Goal: Task Accomplishment & Management: Use online tool/utility

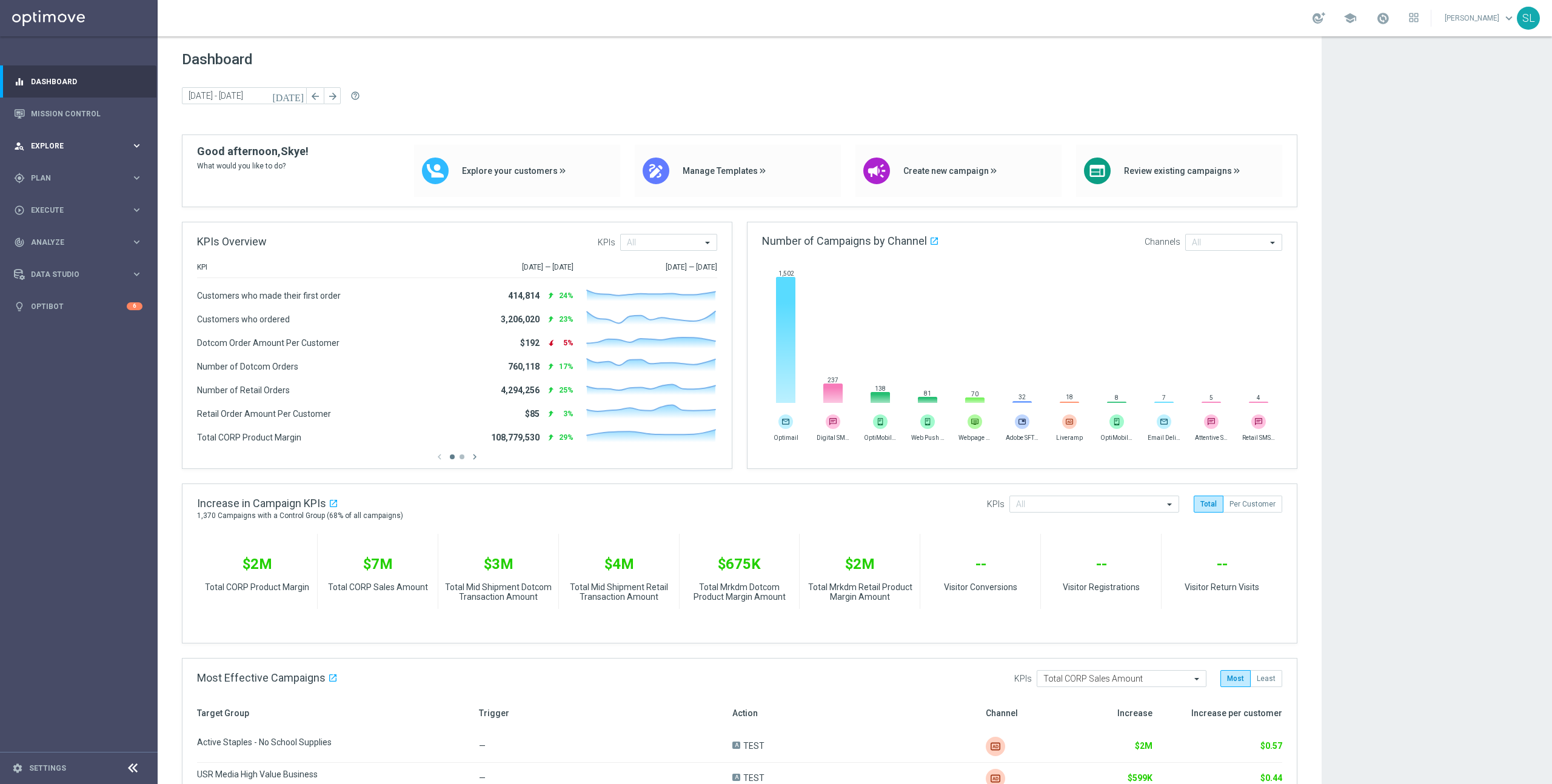
click at [66, 147] on span "Explore" at bounding box center [81, 146] width 100 height 7
click at [66, 145] on span "Explore" at bounding box center [81, 146] width 100 height 7
click at [66, 180] on span "Plan" at bounding box center [81, 178] width 100 height 7
click at [135, 238] on icon "keyboard_arrow_right" at bounding box center [136, 239] width 11 height 11
click at [70, 262] on link "Optimail" at bounding box center [81, 257] width 89 height 10
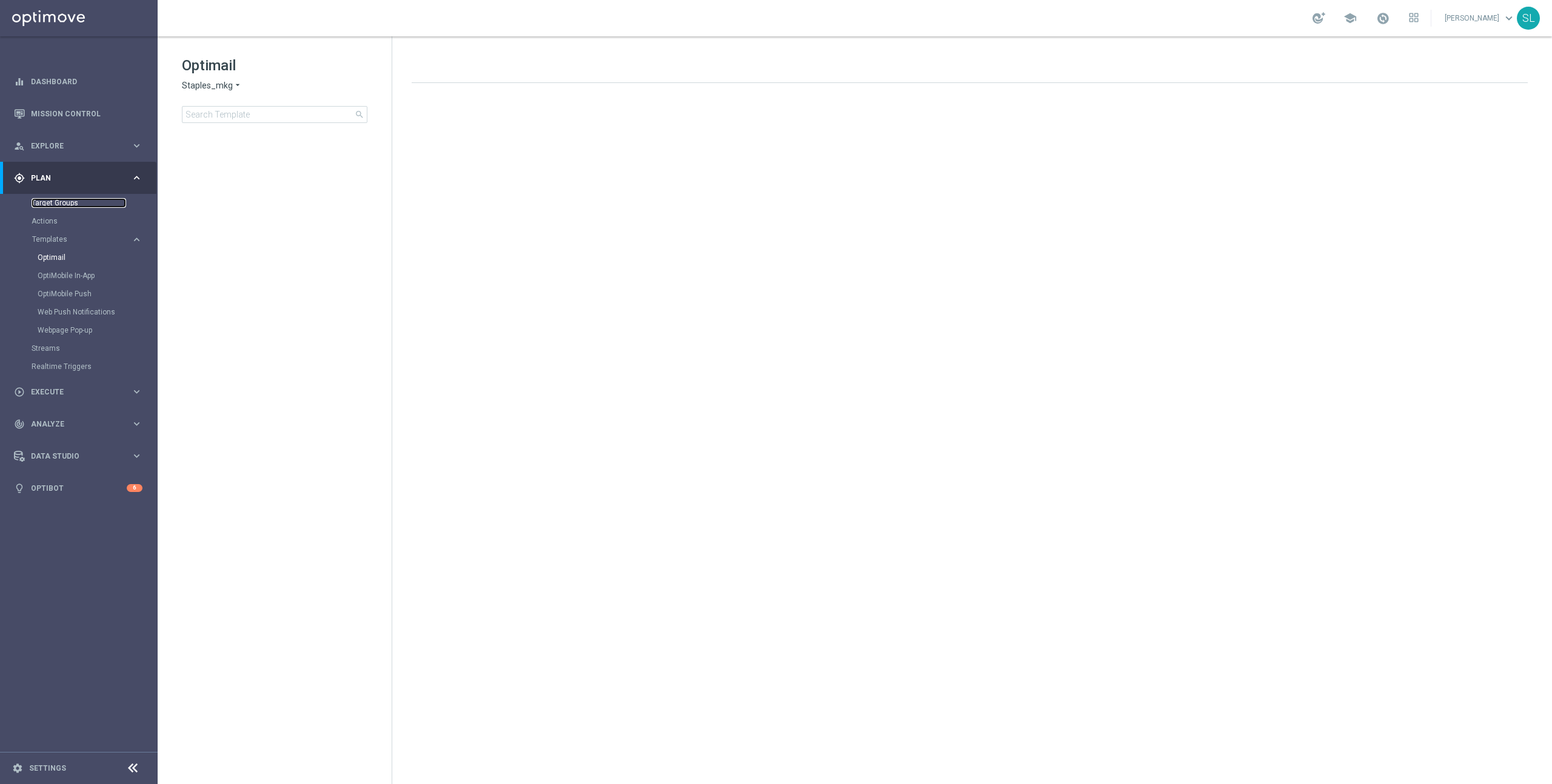
click at [77, 208] on link "Target Groups" at bounding box center [79, 202] width 95 height 10
click at [132, 773] on icon at bounding box center [132, 768] width 15 height 15
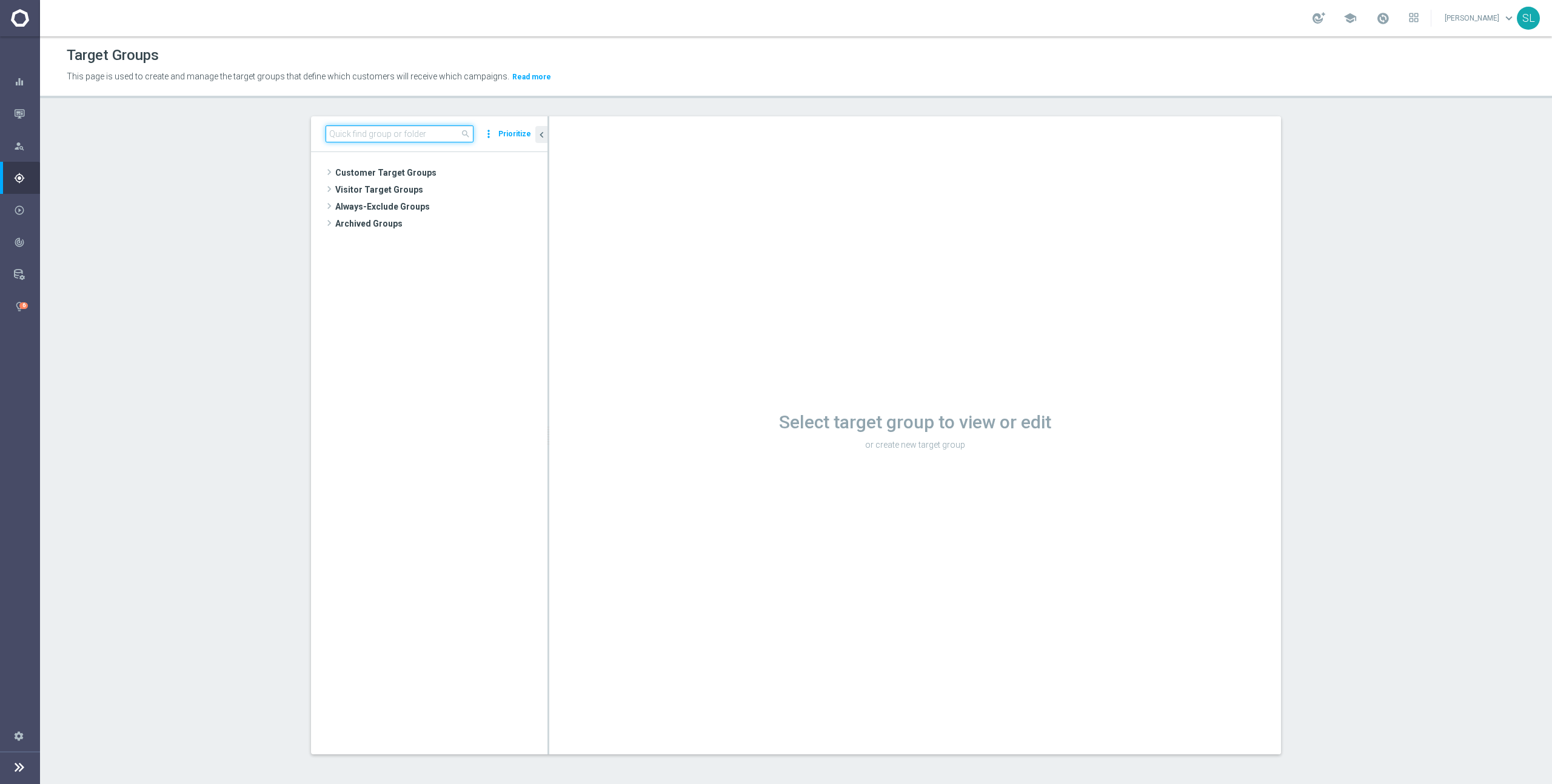
click at [404, 136] on input at bounding box center [400, 133] width 148 height 17
type input "p"
click at [372, 135] on input at bounding box center [400, 133] width 148 height 17
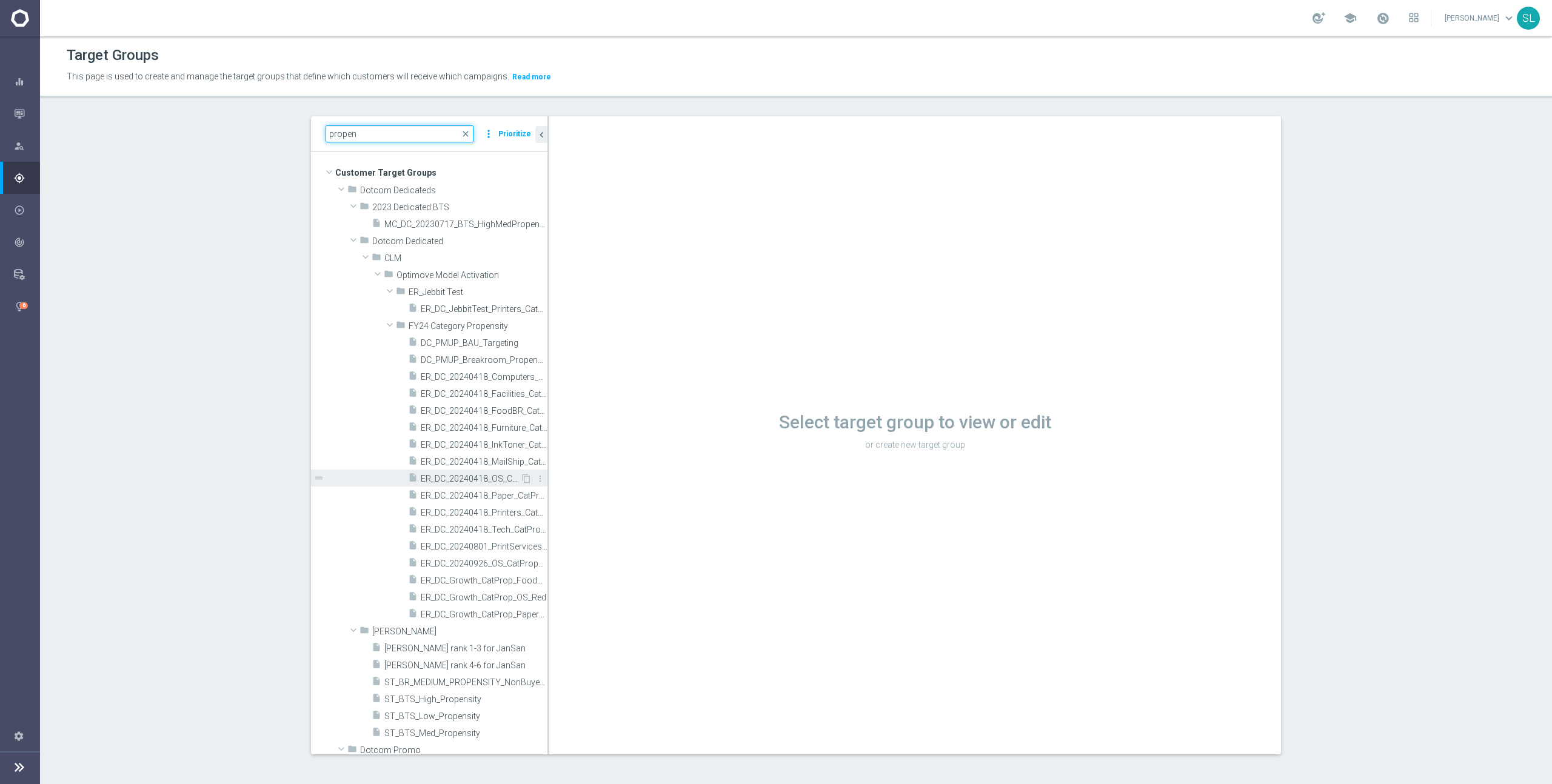
type input "propen"
click at [495, 483] on span "ER_DC_20240418_OS_CatPropensity" at bounding box center [470, 479] width 99 height 11
click at [489, 481] on span "ER_DC_20240418_OS_CatPropensity" at bounding box center [470, 479] width 99 height 11
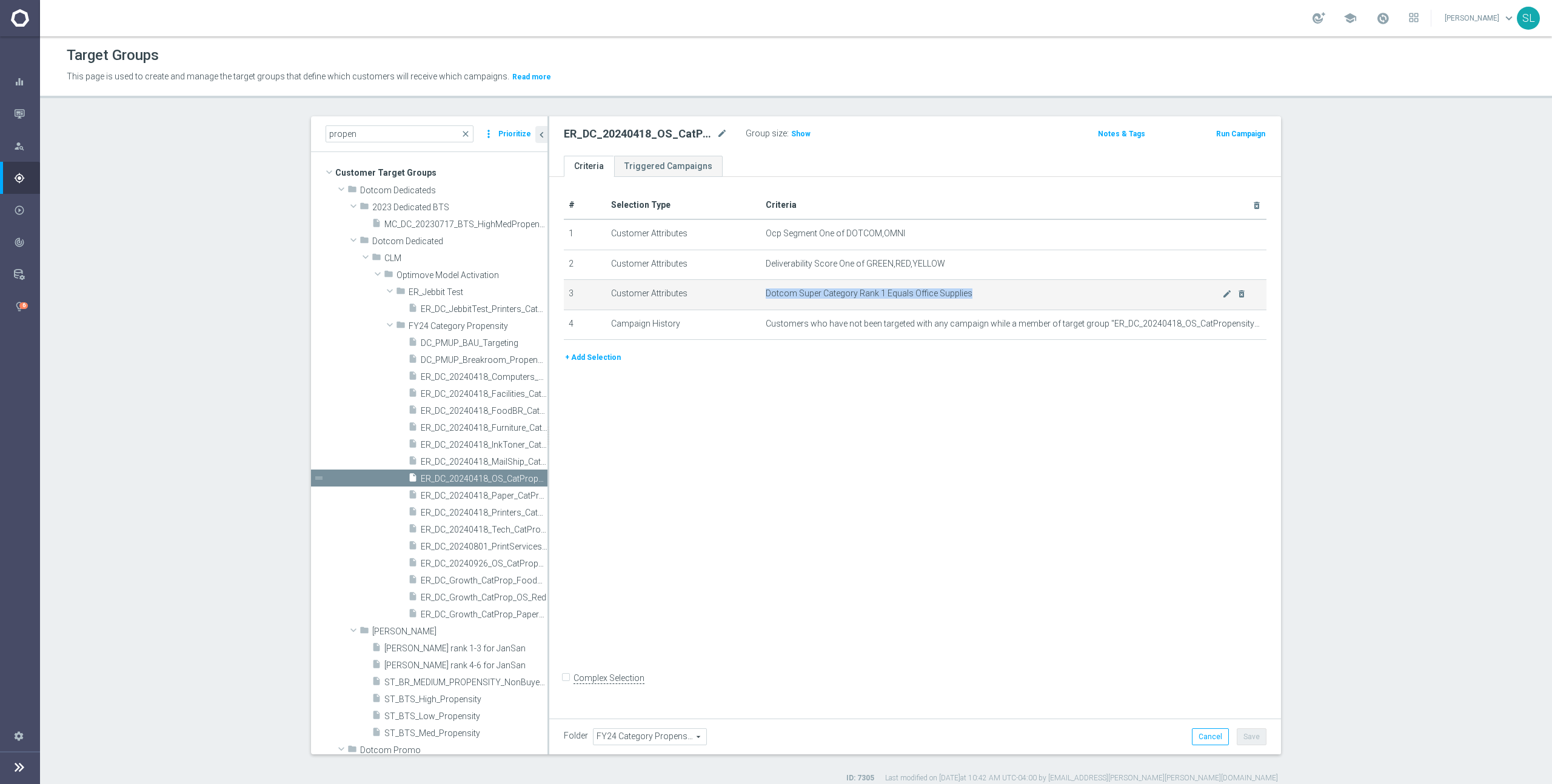
drag, startPoint x: 764, startPoint y: 290, endPoint x: 989, endPoint y: 290, distance: 225.0
click at [989, 290] on td "Dotcom Super Category Rank 1 Equals Office Supplies mode_edit delete_forever" at bounding box center [1014, 295] width 507 height 31
click at [989, 291] on span "Dotcom Super Category Rank 1 Equals Office Supplies" at bounding box center [994, 293] width 457 height 11
drag, startPoint x: 990, startPoint y: 291, endPoint x: 760, endPoint y: 292, distance: 230.0
click at [762, 291] on td "Dotcom Super Category Rank 1 Equals Office Supplies mode_edit delete_forever" at bounding box center [1014, 295] width 507 height 31
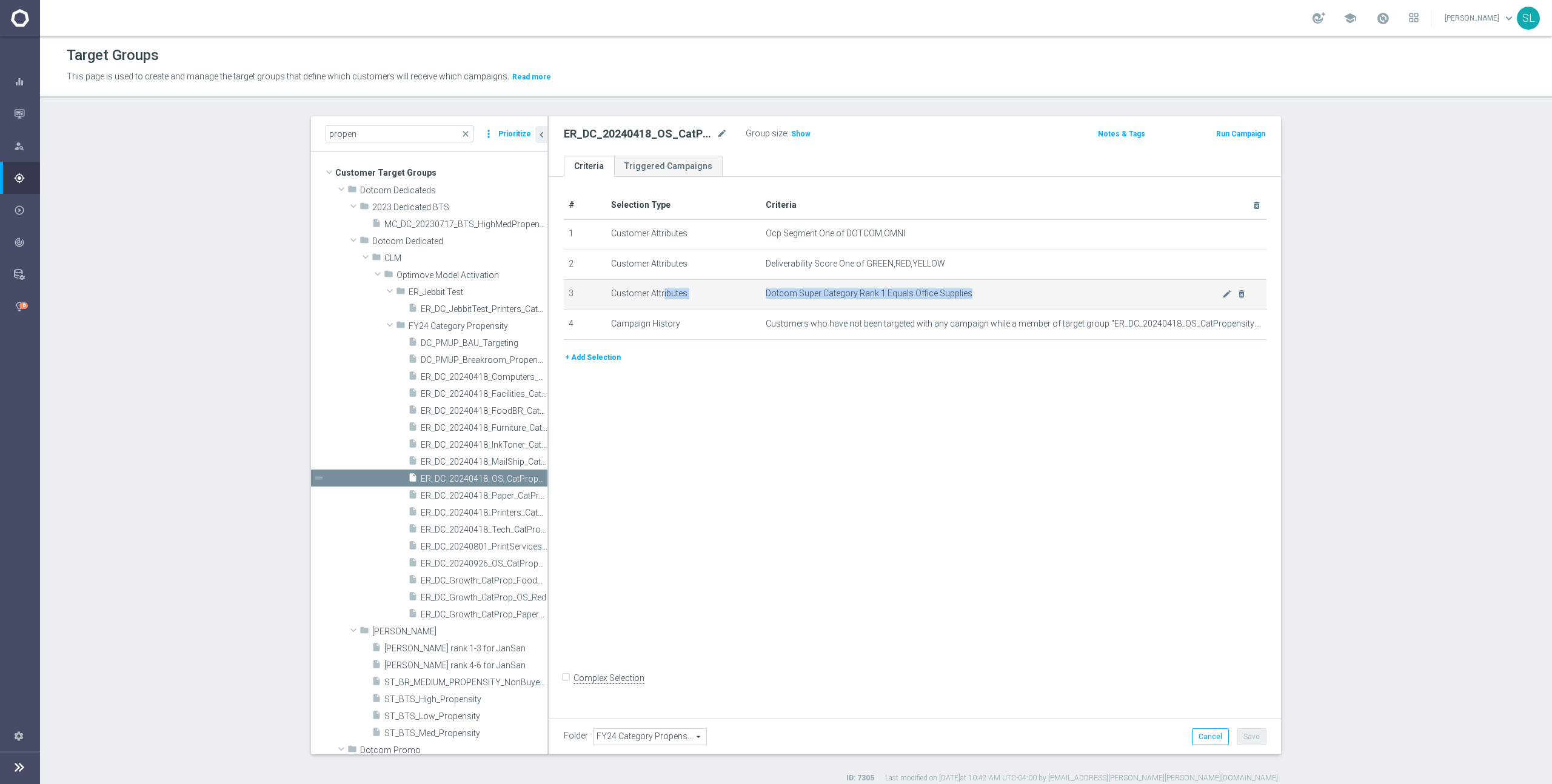
drag, startPoint x: 607, startPoint y: 295, endPoint x: 995, endPoint y: 296, distance: 388.0
click at [995, 296] on tr "3 Customer Attributes Dotcom Super Category Rank 1 Equals Office Supplies mode_…" at bounding box center [915, 295] width 703 height 31
drag, startPoint x: 985, startPoint y: 294, endPoint x: 867, endPoint y: 300, distance: 118.2
click at [985, 294] on span "Dotcom Super Category Rank 1 Equals Office Supplies" at bounding box center [994, 293] width 457 height 11
drag, startPoint x: 610, startPoint y: 293, endPoint x: 998, endPoint y: 294, distance: 388.0
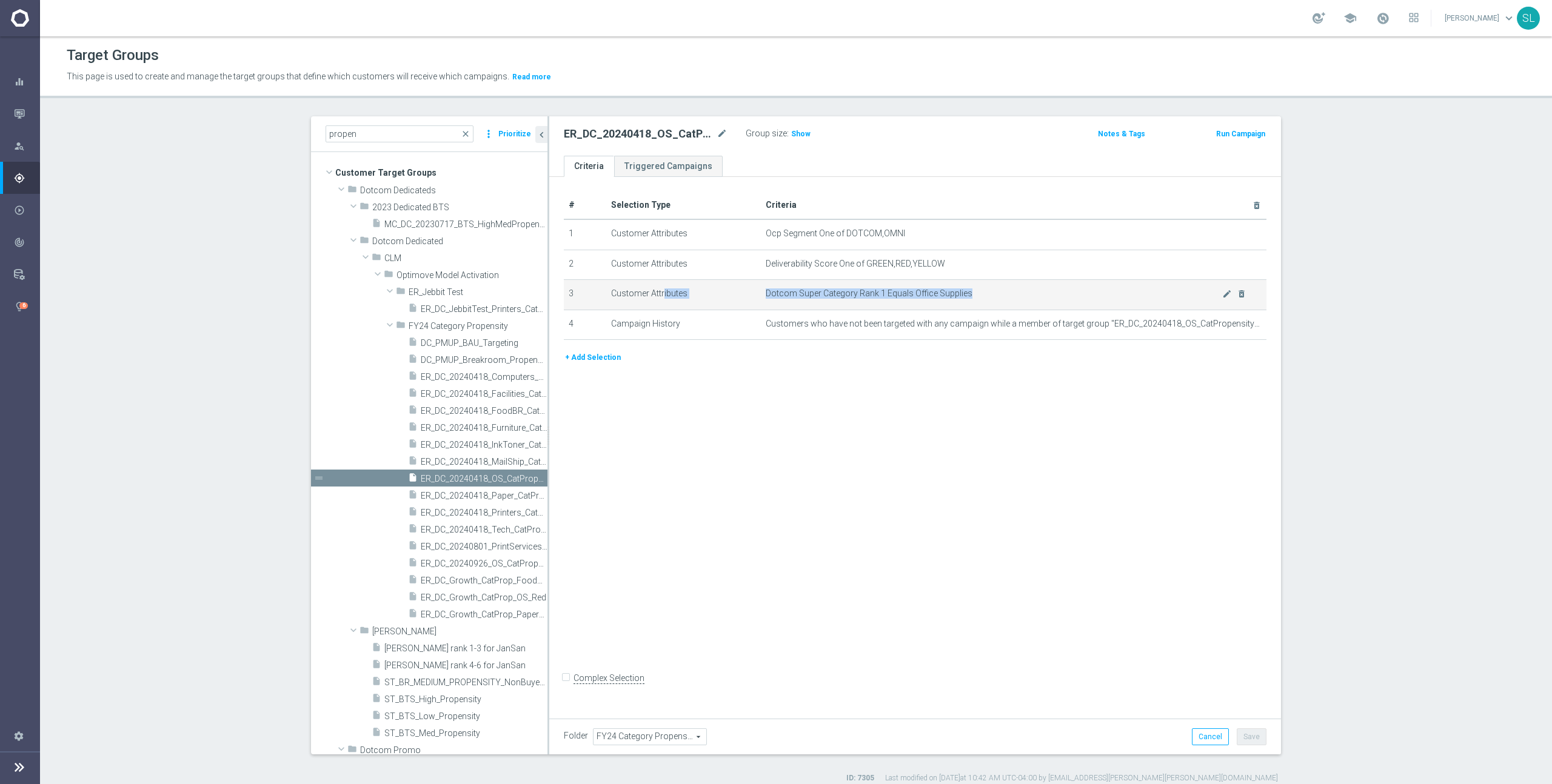
click at [998, 294] on tr "3 Customer Attributes Dotcom Super Category Rank 1 Equals Office Supplies mode_…" at bounding box center [915, 295] width 703 height 31
click at [998, 294] on span "Dotcom Super Category Rank 1 Equals Office Supplies" at bounding box center [994, 293] width 457 height 11
drag, startPoint x: 998, startPoint y: 294, endPoint x: 599, endPoint y: 294, distance: 399.0
click at [599, 294] on tr "3 Customer Attributes Dotcom Super Category Rank 1 Equals Office Supplies mode_…" at bounding box center [915, 295] width 703 height 31
click at [1421, 364] on section "propen close more_vert Prioritize Customer Target Groups library_add create_new…" at bounding box center [796, 450] width 1512 height 667
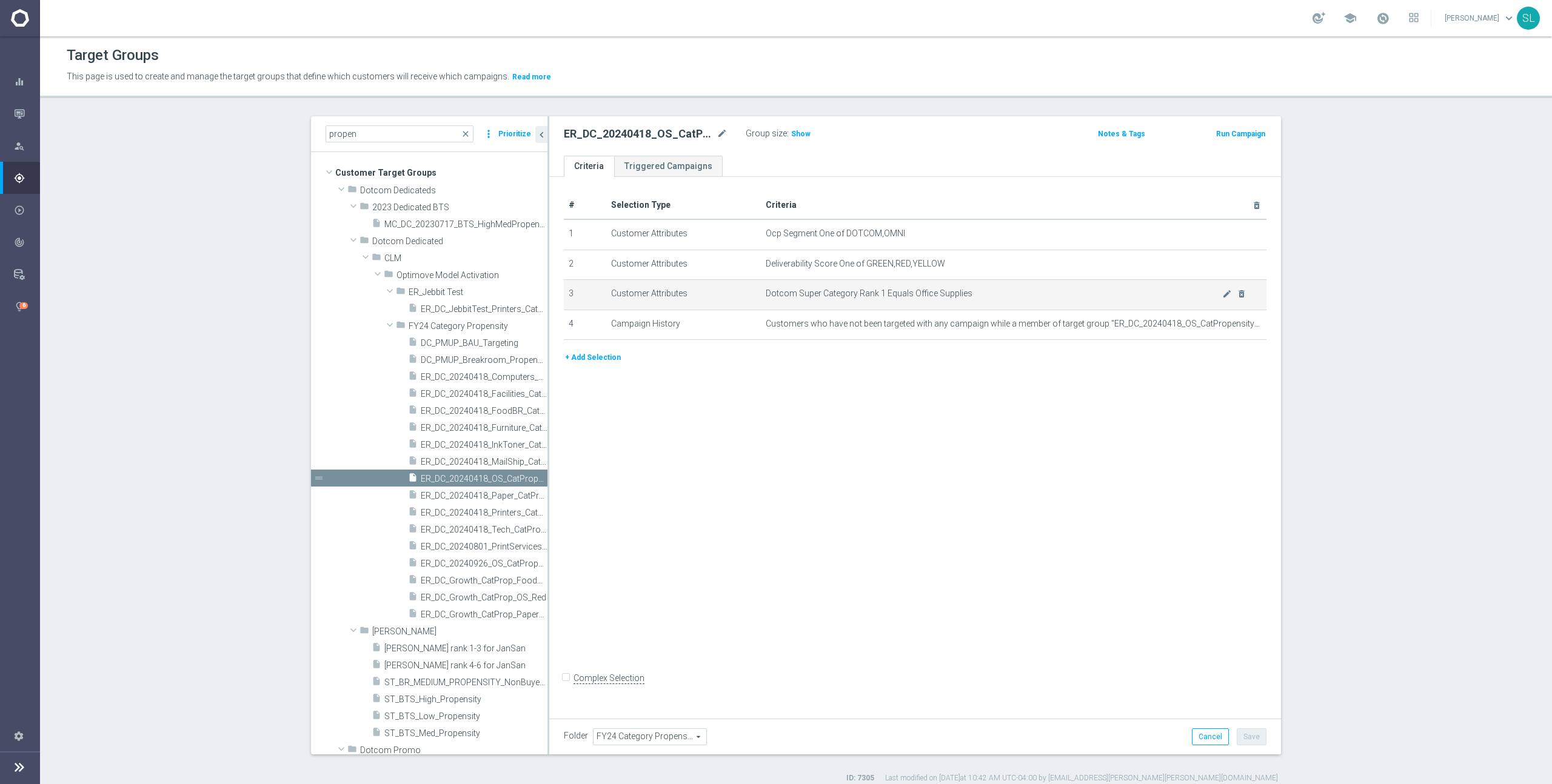
drag, startPoint x: 595, startPoint y: 285, endPoint x: 1007, endPoint y: 294, distance: 412.1
click at [1007, 294] on tr "3 Customer Attributes Dotcom Super Category Rank 1 Equals Office Supplies mode_…" at bounding box center [915, 295] width 703 height 31
click at [1007, 294] on span "Dotcom Super Category Rank 1 Equals Office Supplies" at bounding box center [994, 293] width 457 height 11
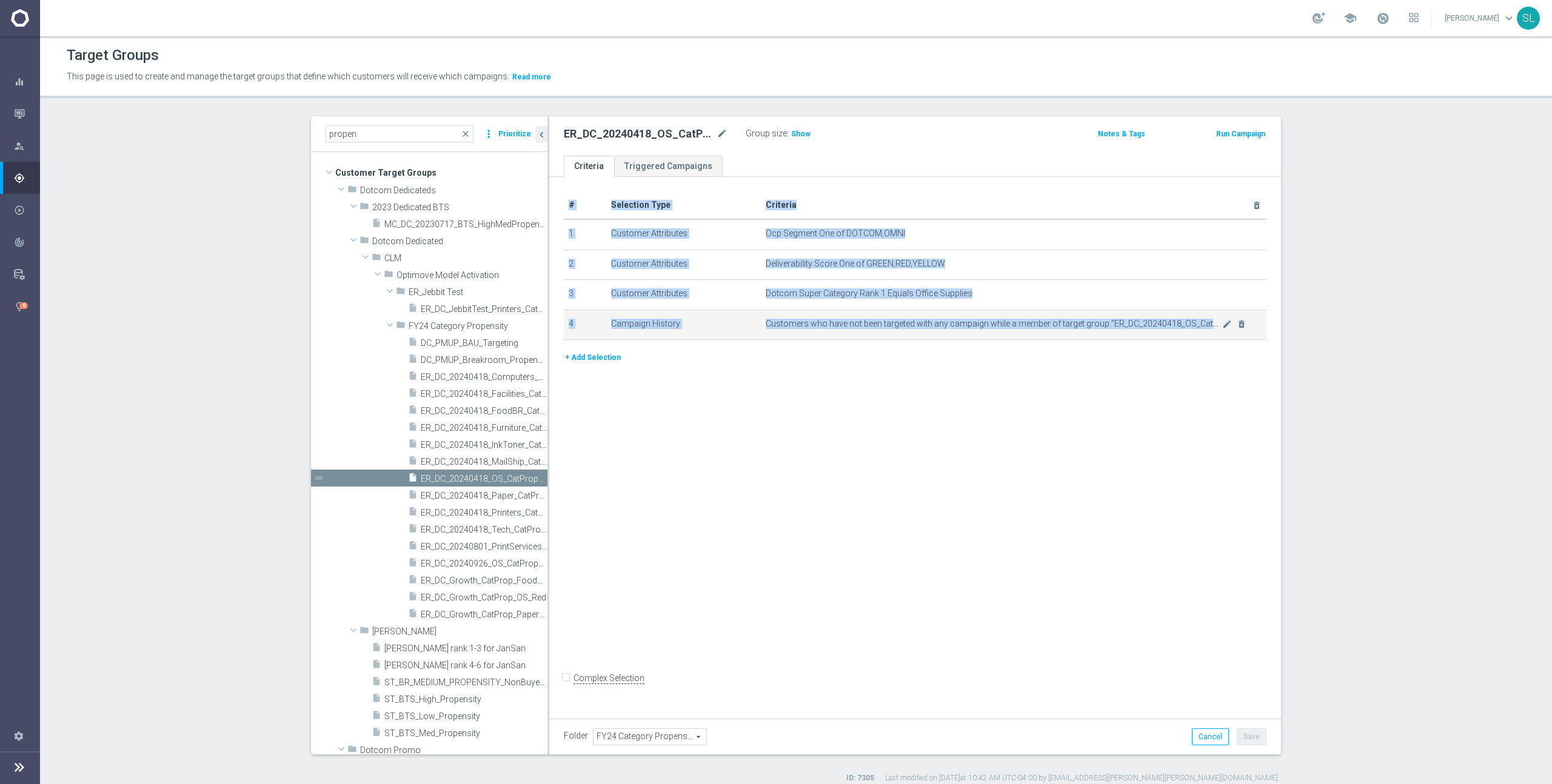
drag, startPoint x: 563, startPoint y: 293, endPoint x: 1217, endPoint y: 330, distance: 655.0
click at [1218, 330] on div "# Selection Type Criteria delete_forever 1 Customer Attributes Ocp Segment One …" at bounding box center [915, 272] width 721 height 159
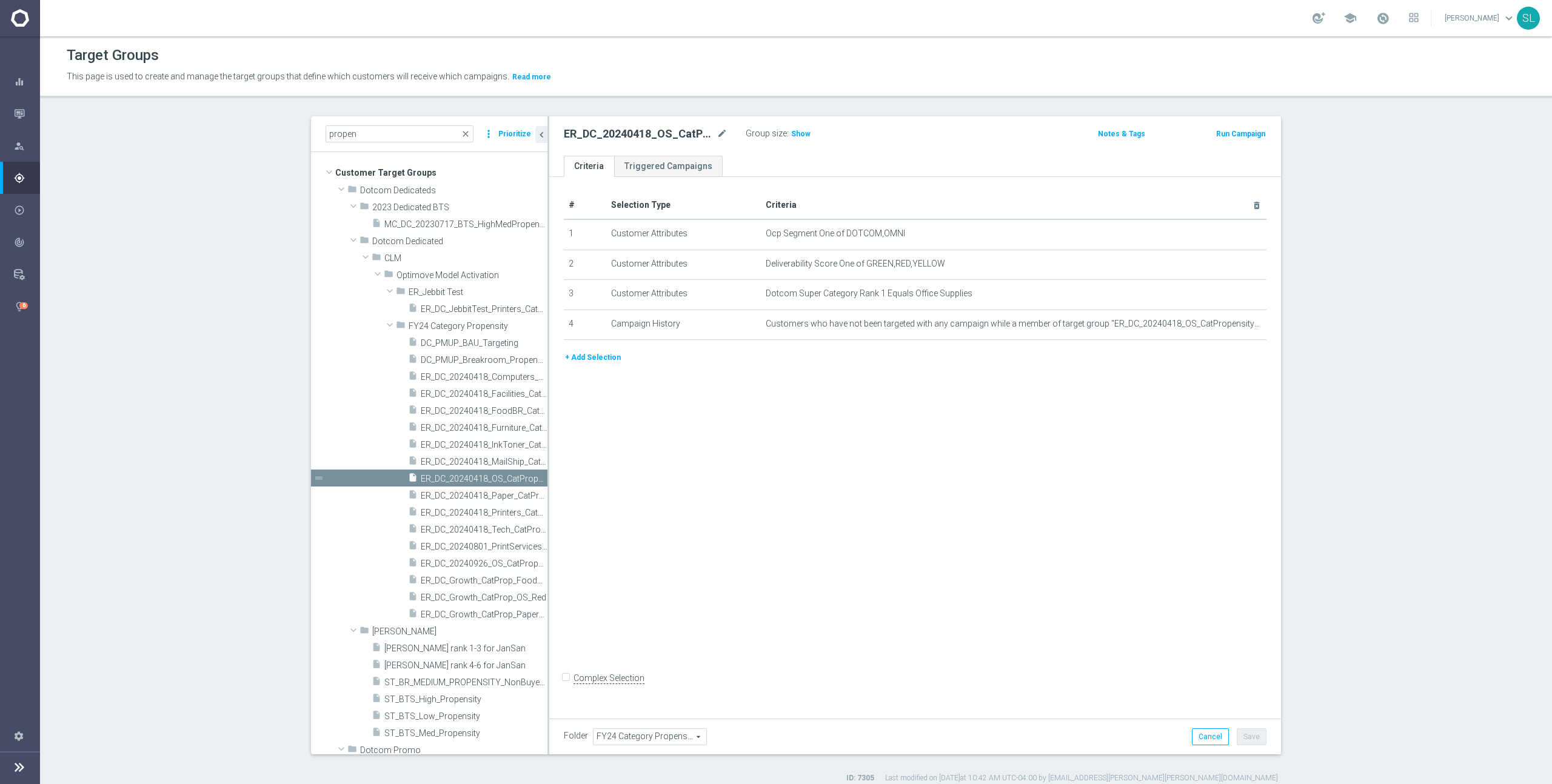
drag, startPoint x: 915, startPoint y: 351, endPoint x: 877, endPoint y: 347, distance: 38.2
click at [914, 351] on div "+ Add Selection" at bounding box center [915, 357] width 721 height 13
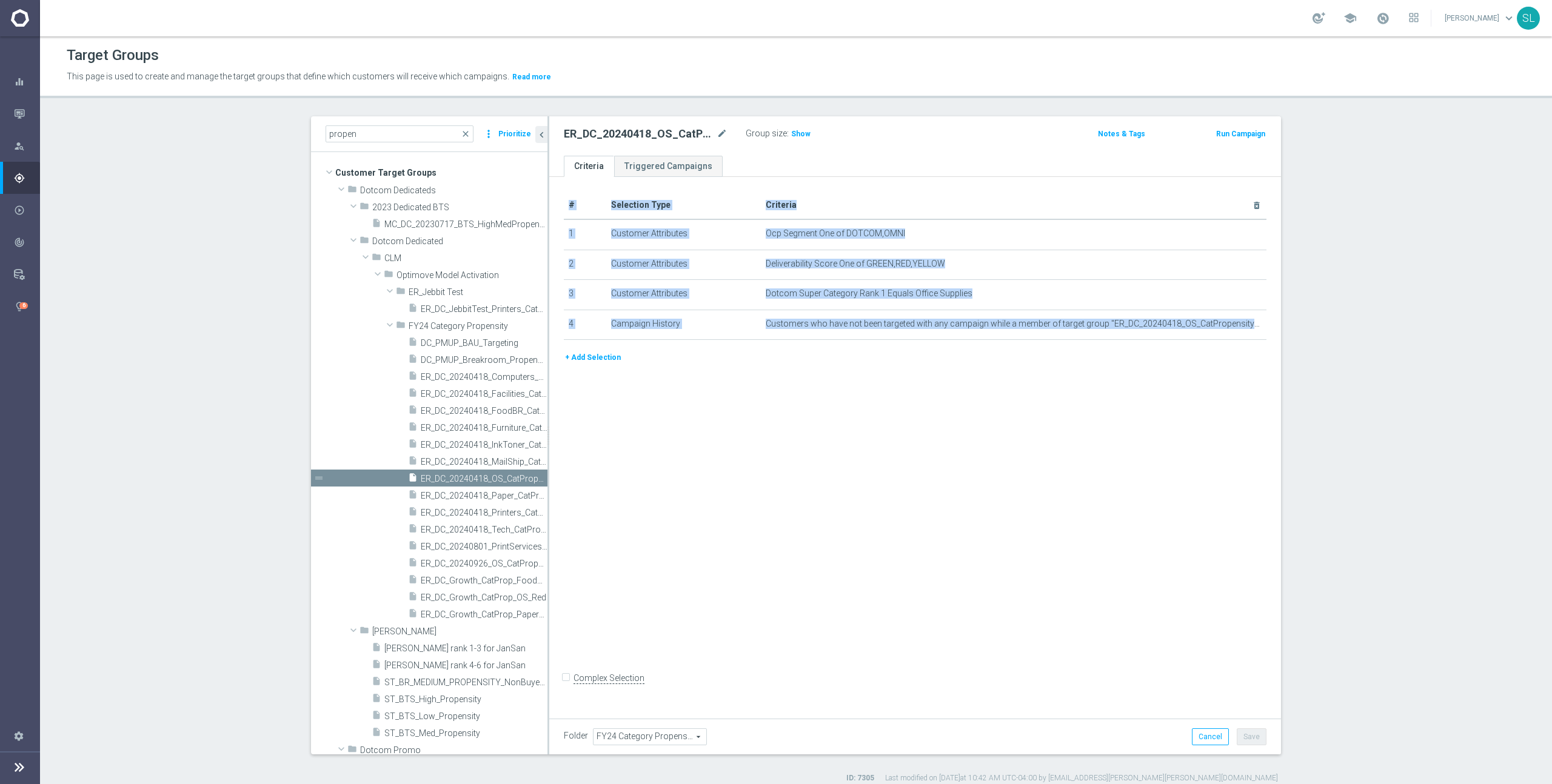
drag, startPoint x: 596, startPoint y: 210, endPoint x: 1255, endPoint y: 366, distance: 677.2
click at [1255, 365] on div "# Selection Type Criteria delete_forever 1 Customer Attributes Ocp Segment One …" at bounding box center [915, 445] width 732 height 536
drag, startPoint x: 1254, startPoint y: 367, endPoint x: 1245, endPoint y: 368, distance: 9.1
click at [1254, 367] on div "+ Add Selection" at bounding box center [915, 363] width 721 height 23
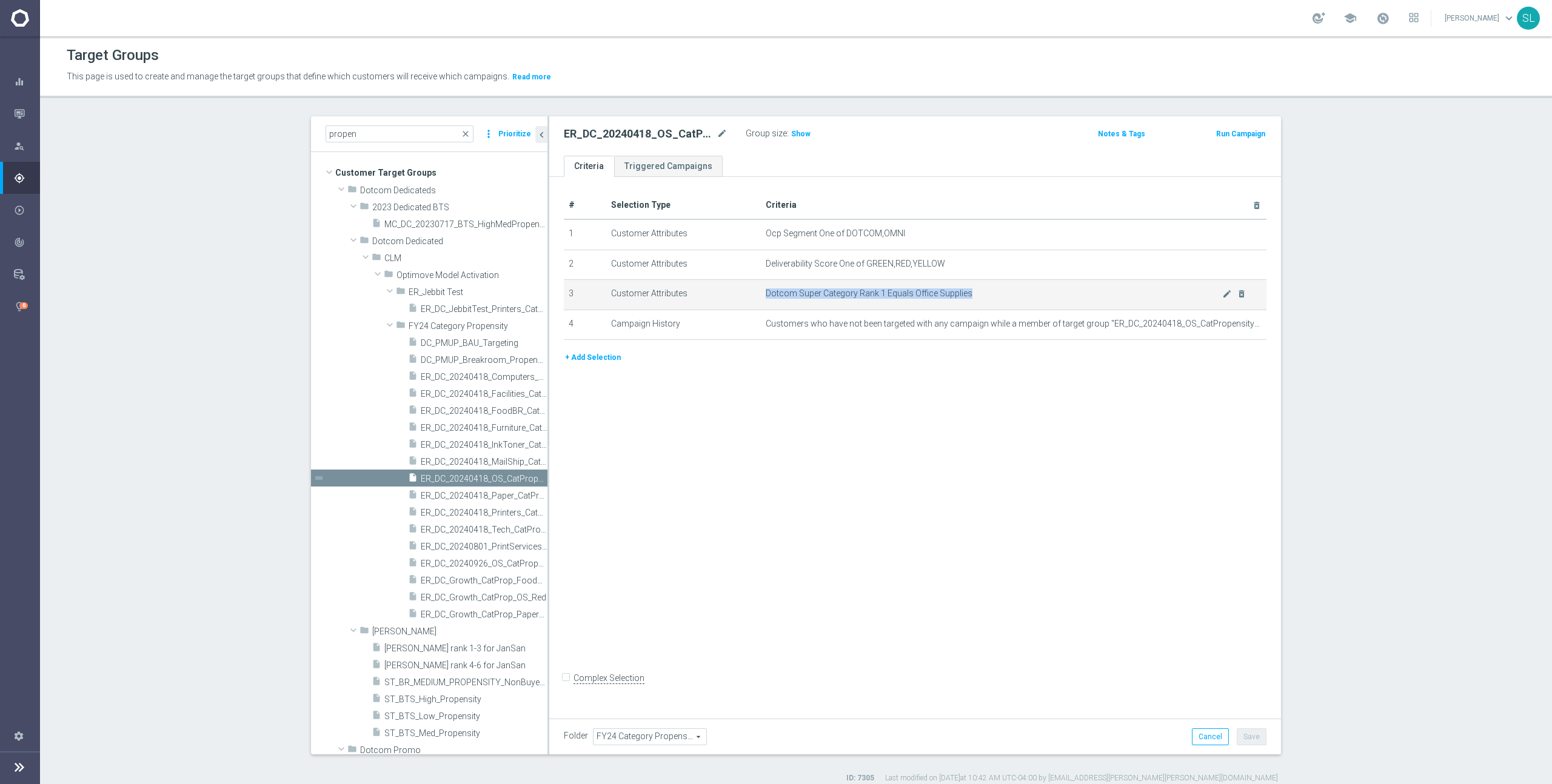
drag, startPoint x: 766, startPoint y: 294, endPoint x: 998, endPoint y: 295, distance: 232.0
click at [998, 295] on span "Dotcom Super Category Rank 1 Equals Office Supplies" at bounding box center [994, 293] width 457 height 11
click at [1008, 297] on span "Dotcom Super Category Rank 1 Equals Office Supplies" at bounding box center [994, 293] width 457 height 11
drag, startPoint x: 1006, startPoint y: 295, endPoint x: 976, endPoint y: 293, distance: 30.1
click at [779, 287] on td "Dotcom Super Category Rank 1 Equals Office Supplies mode_edit delete_forever" at bounding box center [1014, 295] width 507 height 31
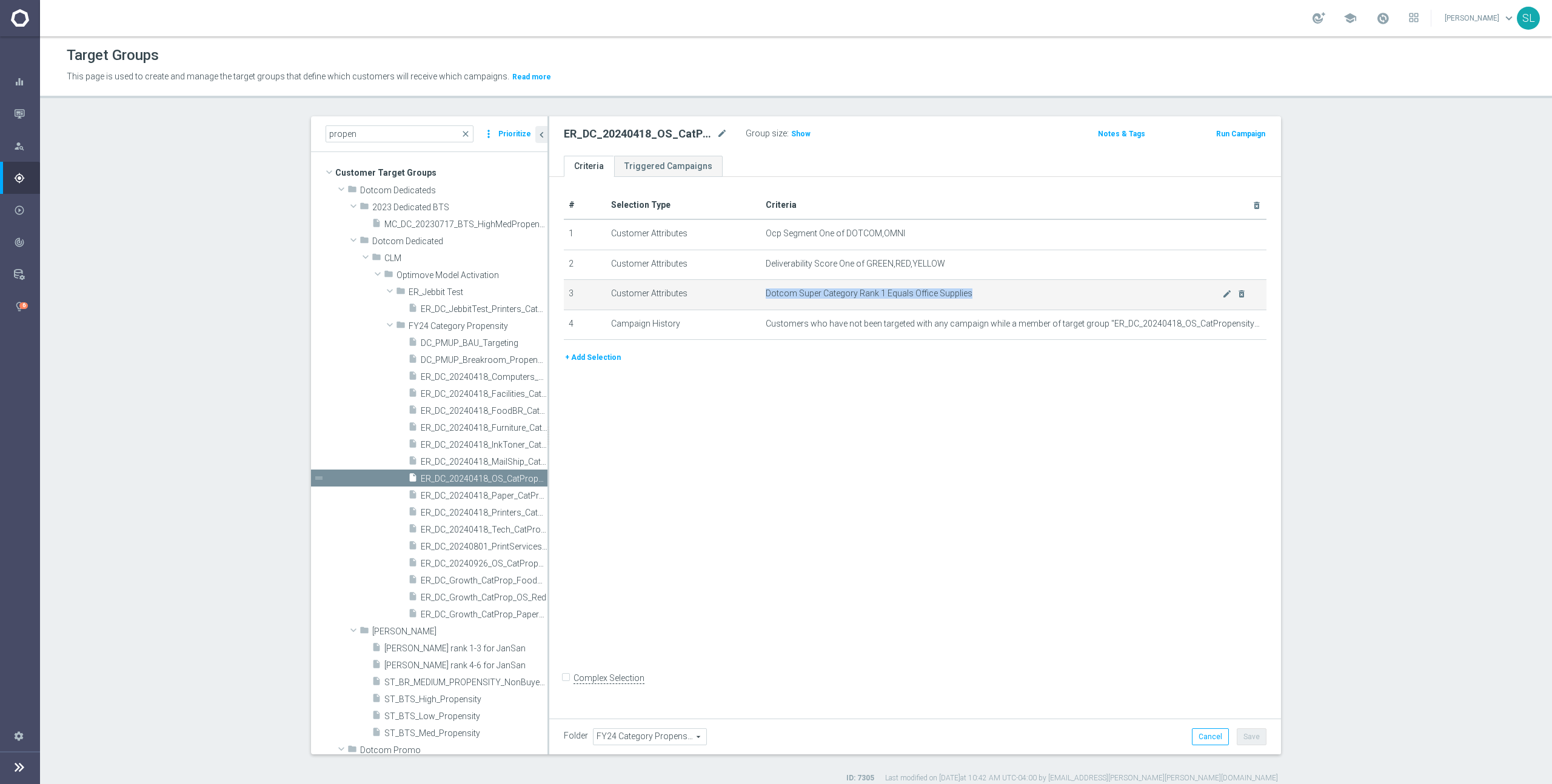
click at [1023, 294] on span "Dotcom Super Category Rank 1 Equals Office Supplies" at bounding box center [994, 293] width 457 height 11
click at [1026, 293] on span "Dotcom Super Category Rank 1 Equals Office Supplies" at bounding box center [994, 293] width 457 height 11
click at [1339, 355] on section "propen close more_vert Prioritize Customer Target Groups library_add create_new…" at bounding box center [796, 450] width 1512 height 667
click at [1356, 441] on section "propen close more_vert Prioritize Customer Target Groups library_add create_new…" at bounding box center [796, 450] width 1512 height 667
drag, startPoint x: 607, startPoint y: 294, endPoint x: 1205, endPoint y: 307, distance: 598.1
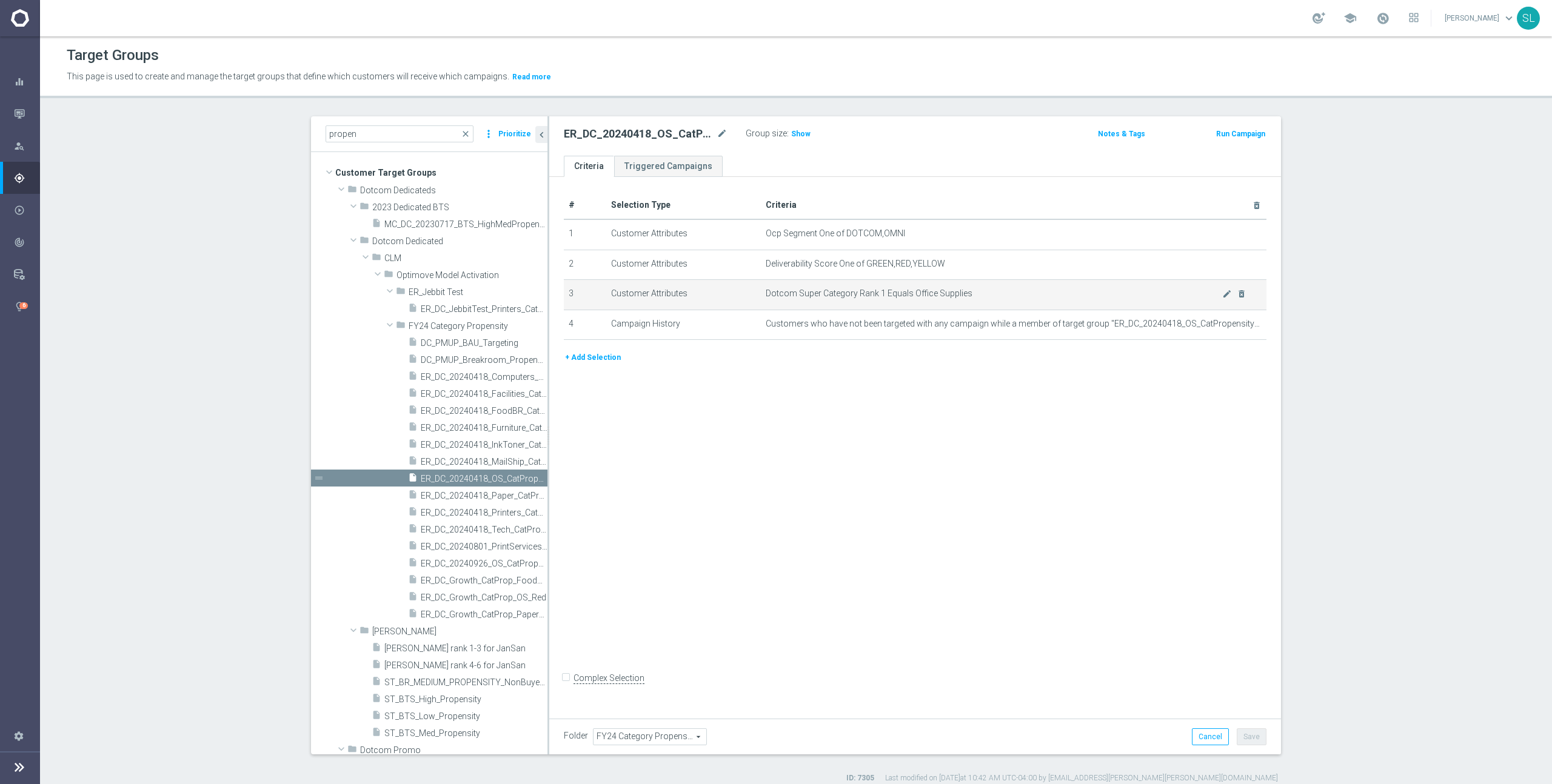
click at [1205, 307] on tr "3 Customer Attributes Dotcom Super Category Rank 1 Equals Office Supplies mode_…" at bounding box center [915, 295] width 703 height 31
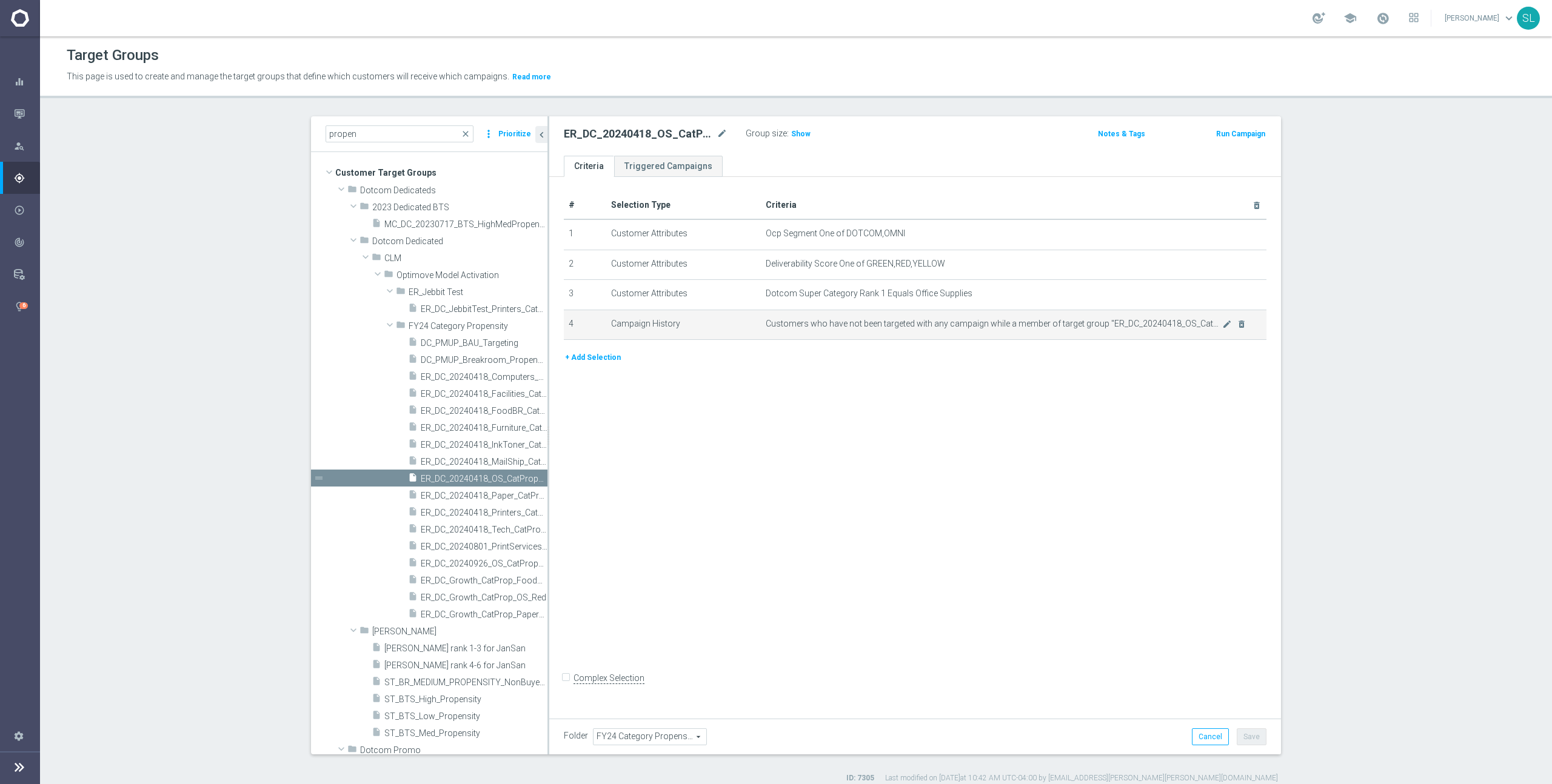
click at [1008, 310] on td "Customers who have not been targeted with any campaign while a member of target…" at bounding box center [1014, 325] width 507 height 31
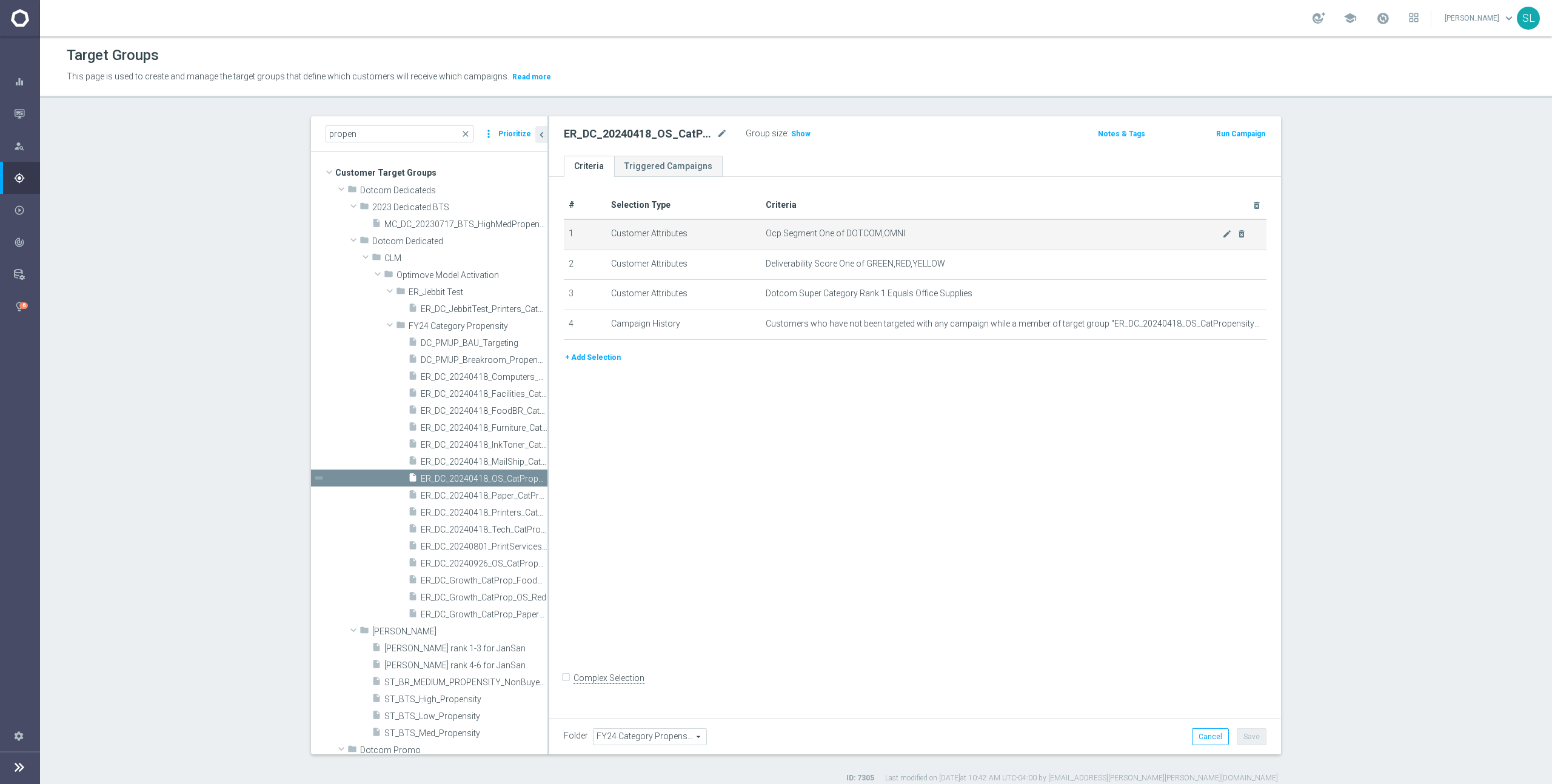
drag, startPoint x: 989, startPoint y: 293, endPoint x: 597, endPoint y: 246, distance: 394.8
click at [597, 247] on tbody "1 Customer Attributes Ocp Segment One of DOTCOM,OMNI mode_edit delete_forever 2…" at bounding box center [915, 279] width 703 height 121
